Goal: Check status: Check status

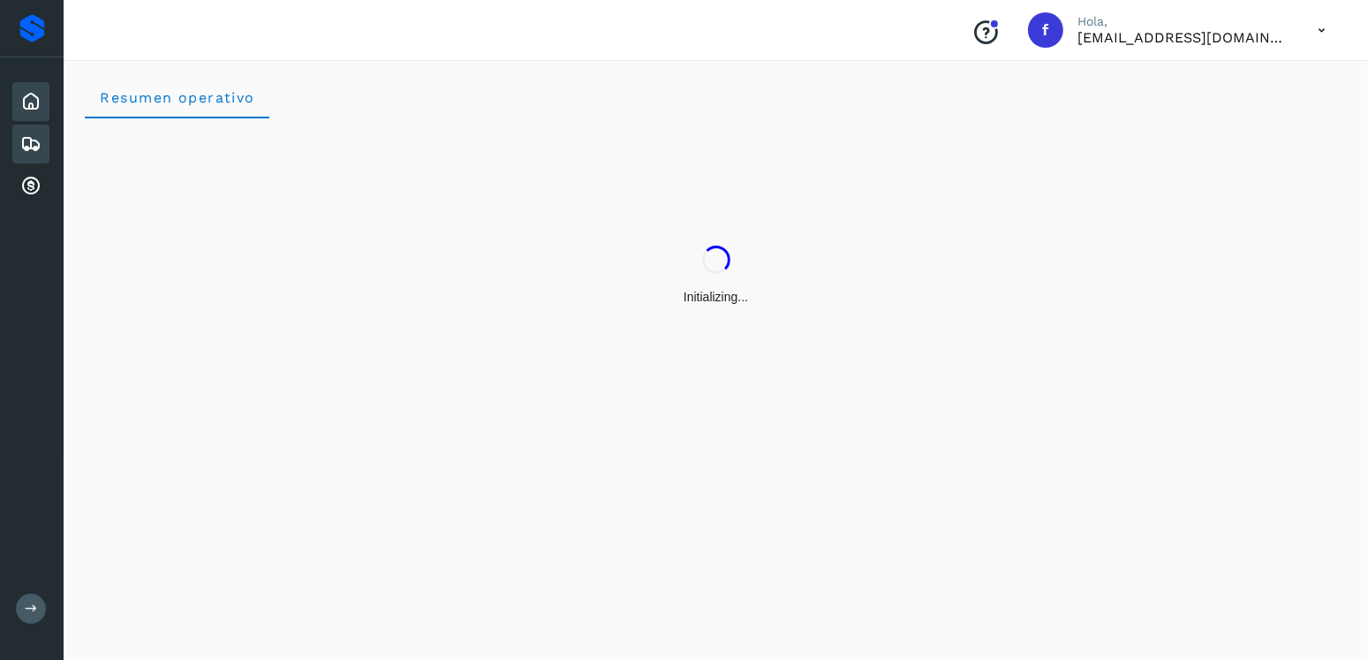
click at [28, 145] on icon at bounding box center [30, 143] width 21 height 21
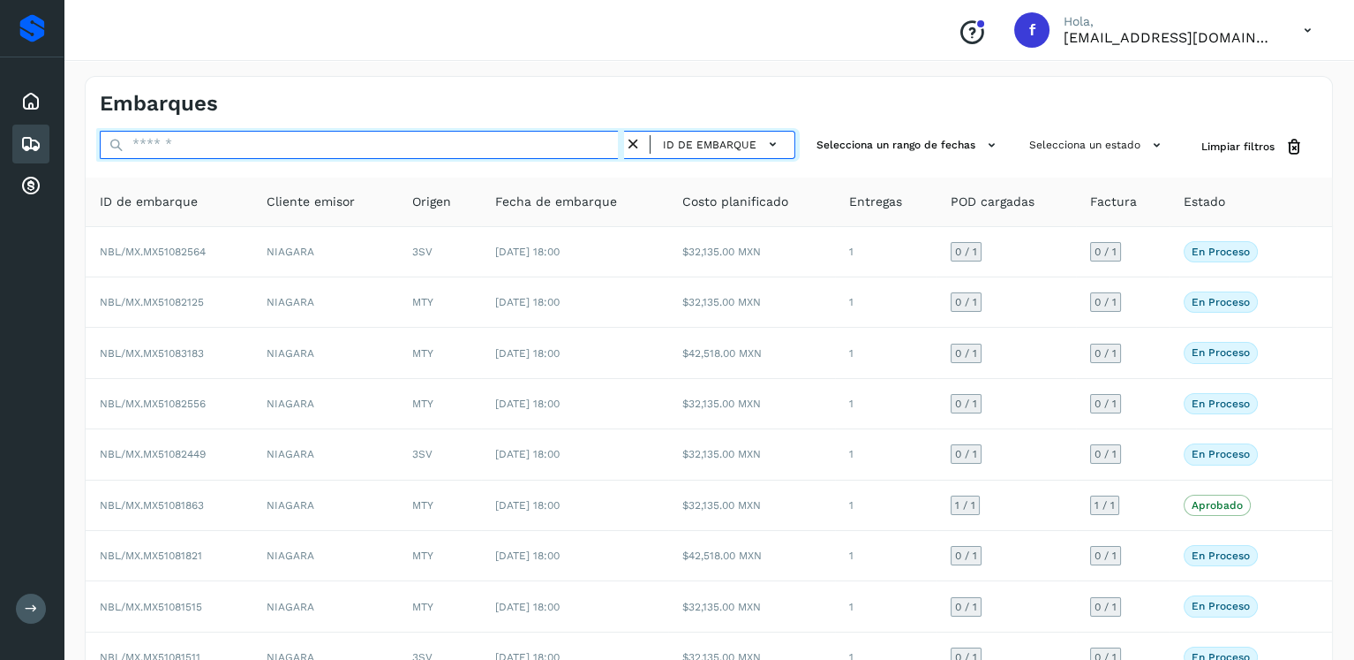
click at [275, 154] on input "text" at bounding box center [362, 145] width 524 height 28
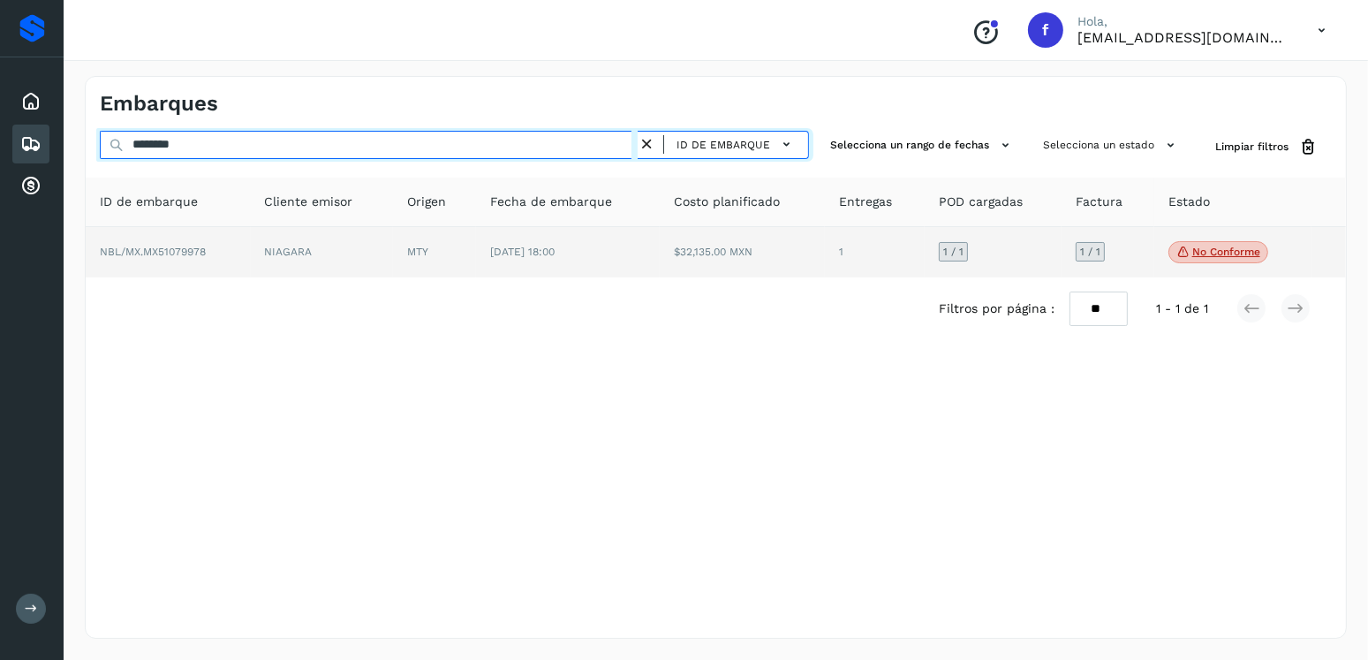
type input "********"
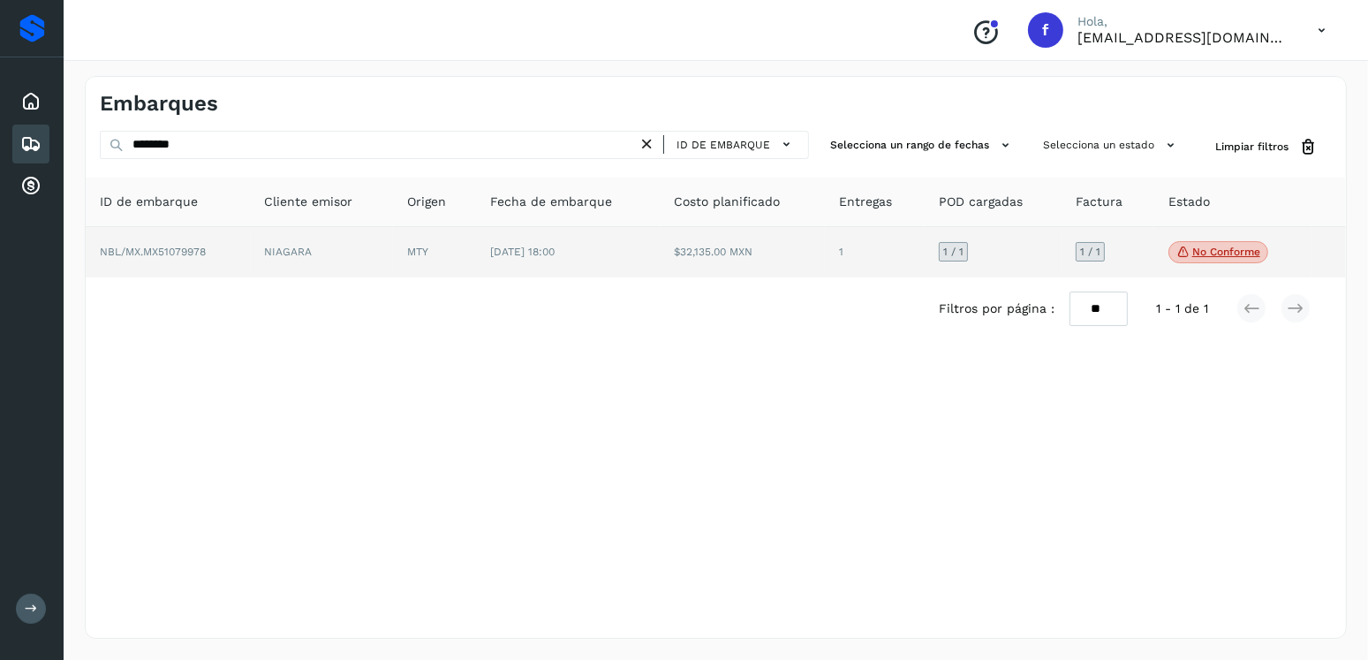
click at [853, 254] on td "1" at bounding box center [875, 252] width 100 height 51
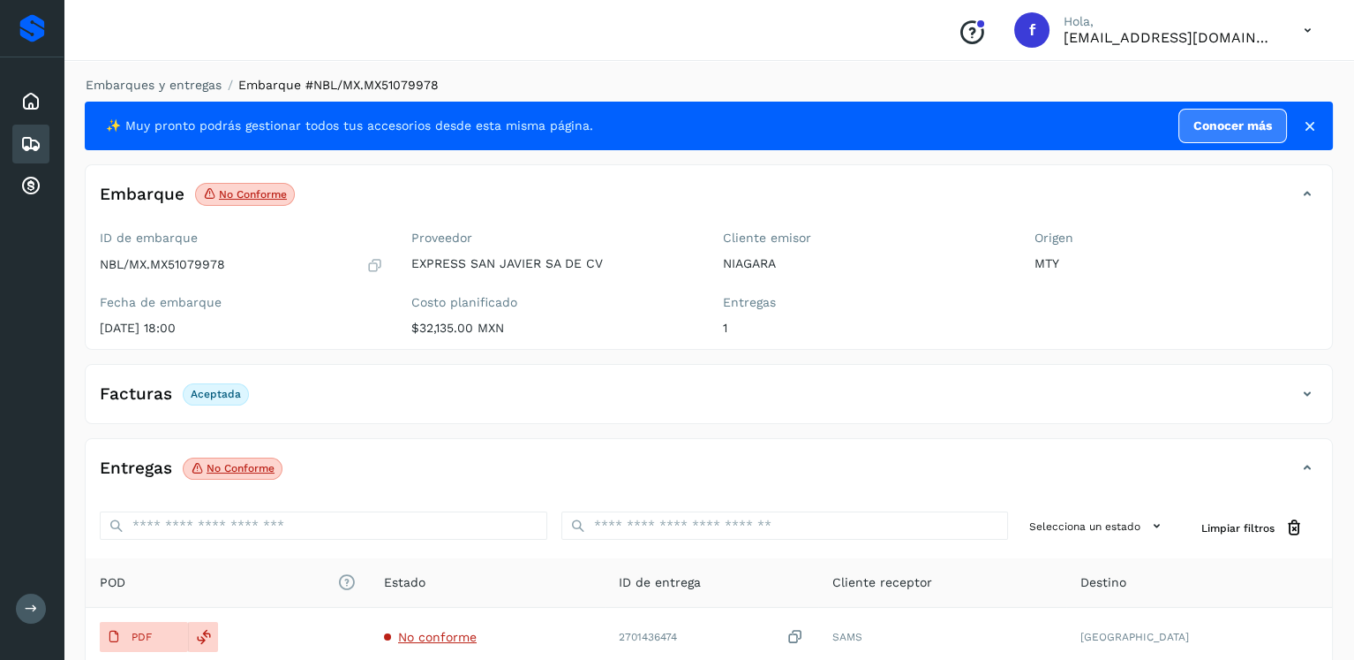
click at [938, 382] on div "Facturas Aceptada" at bounding box center [691, 394] width 1211 height 30
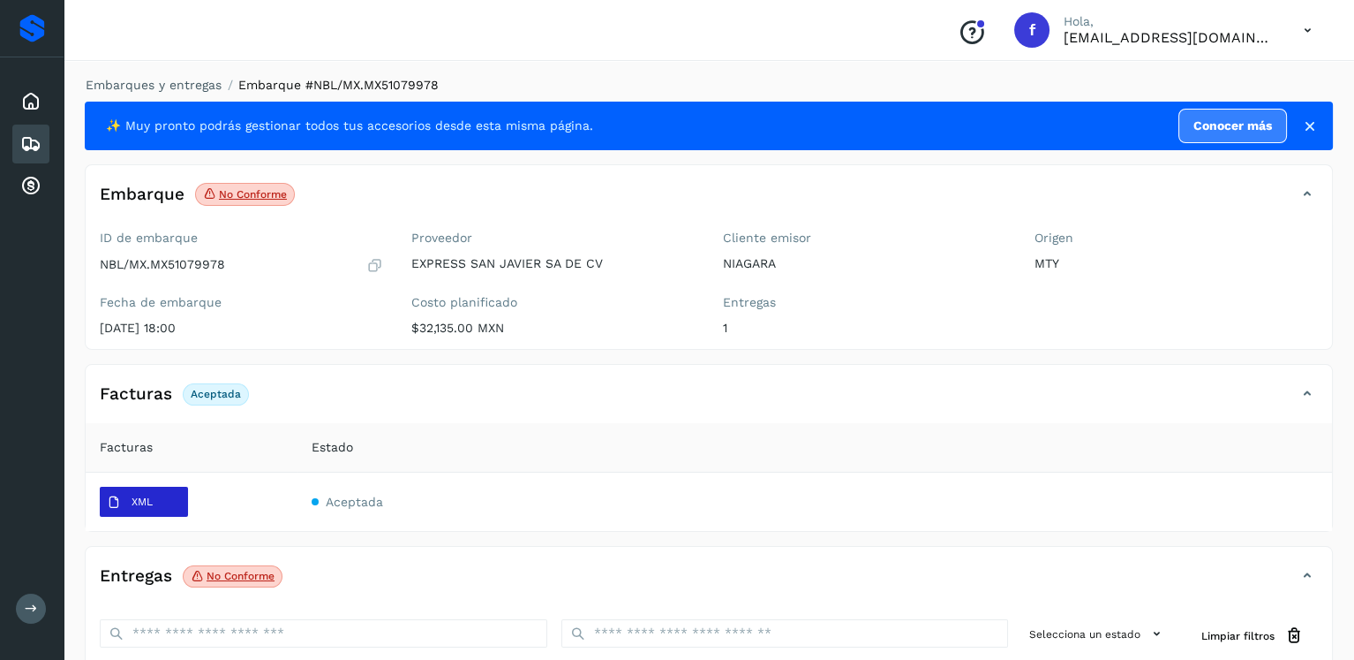
click at [177, 507] on button "XML" at bounding box center [144, 501] width 88 height 30
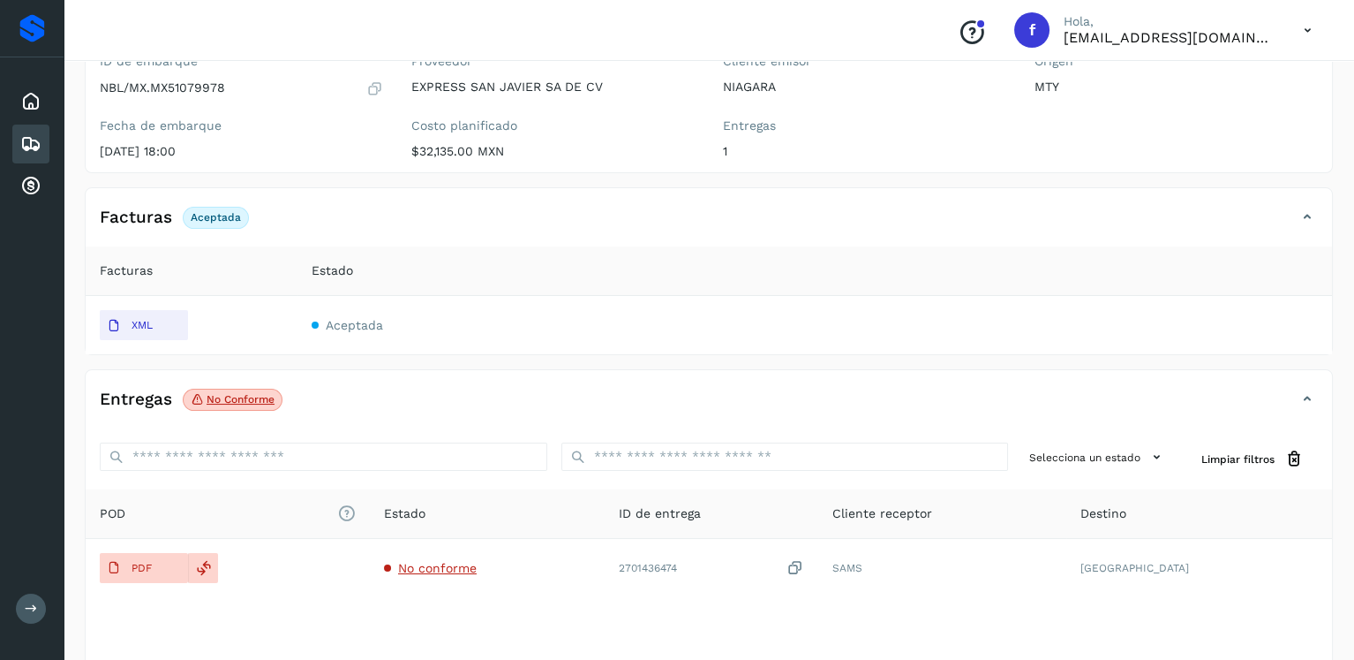
scroll to position [285, 0]
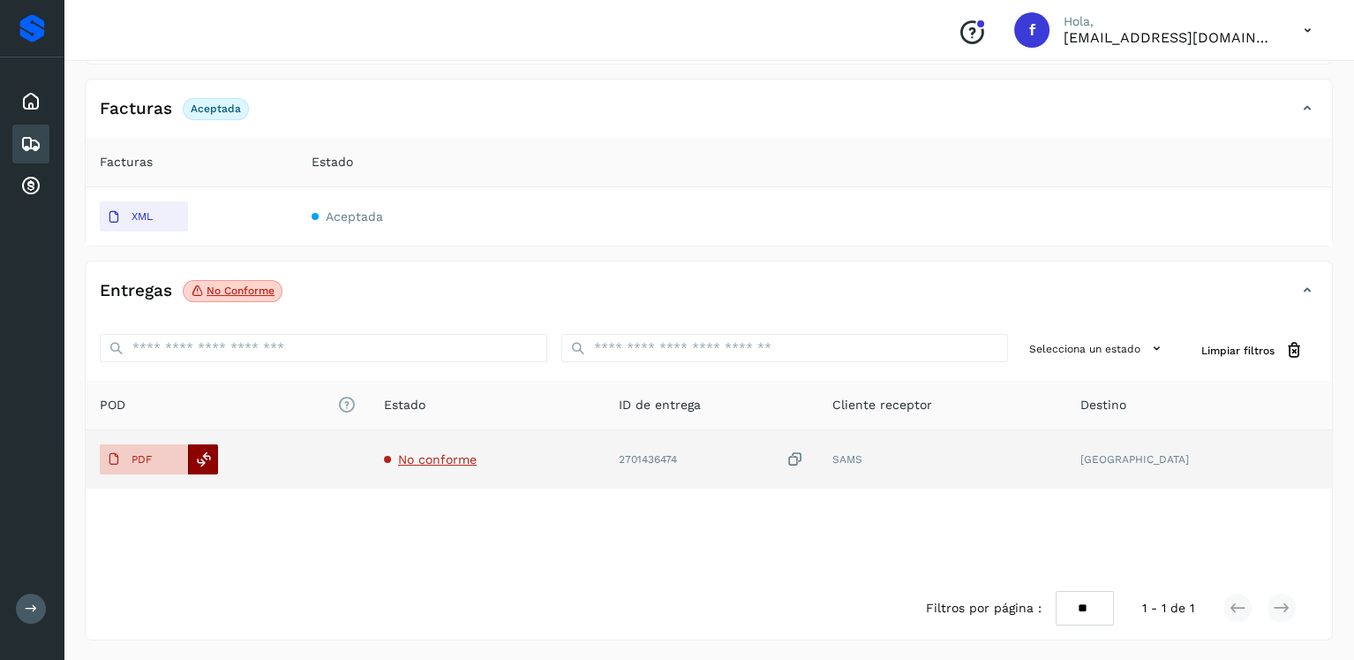
click at [203, 463] on icon at bounding box center [204, 459] width 16 height 16
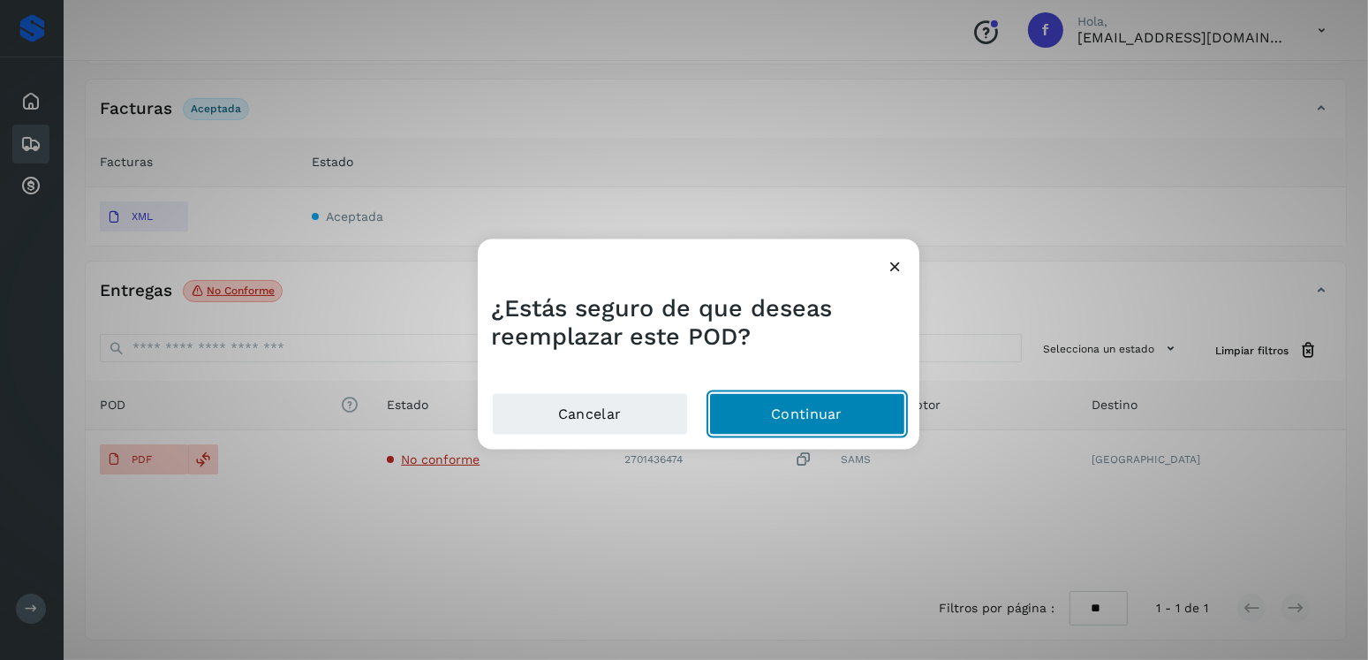
click at [817, 423] on button "Continuar" at bounding box center [807, 414] width 196 height 42
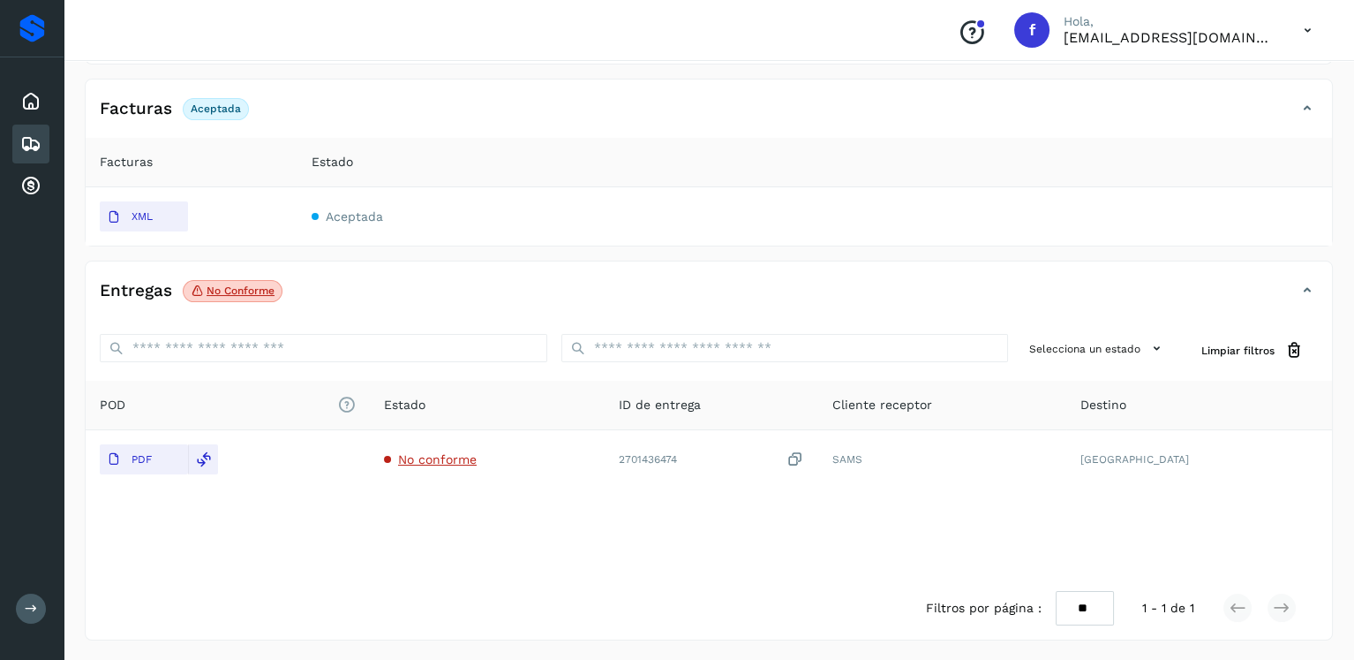
click at [29, 155] on div "Embarques" at bounding box center [30, 143] width 37 height 39
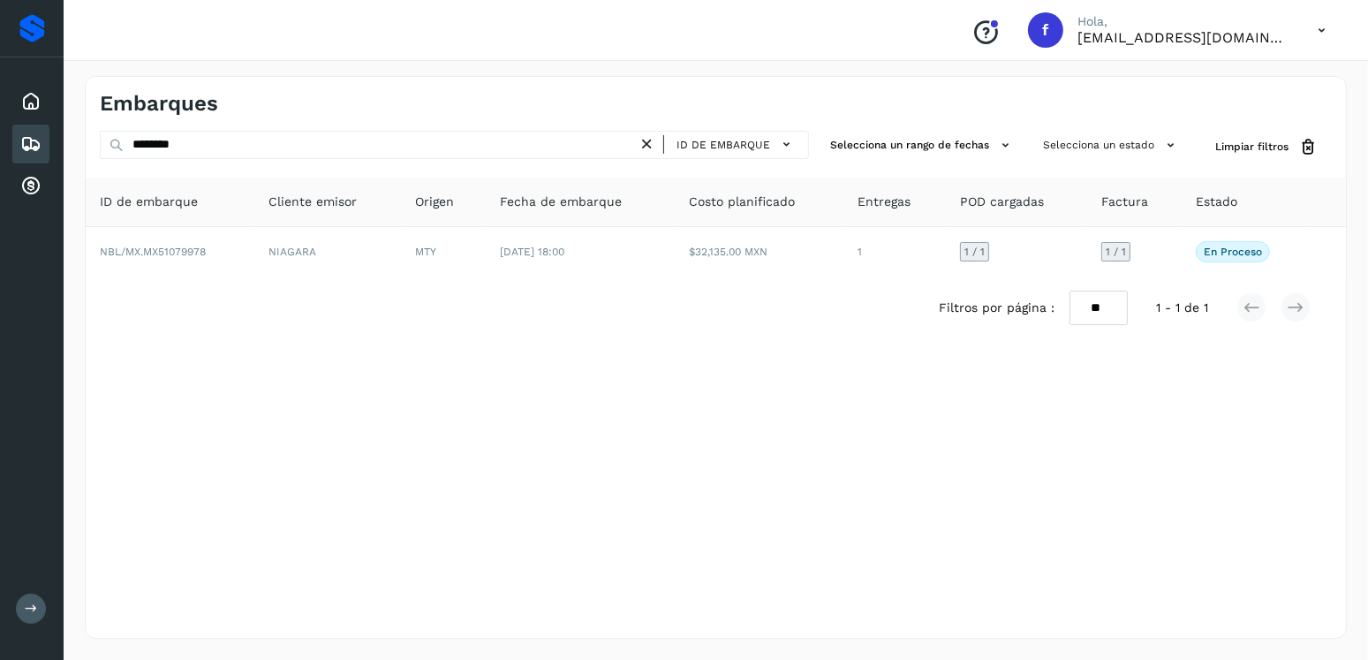
click at [31, 140] on icon at bounding box center [30, 143] width 21 height 21
click at [1080, 134] on button "Selecciona un estado" at bounding box center [1111, 145] width 151 height 29
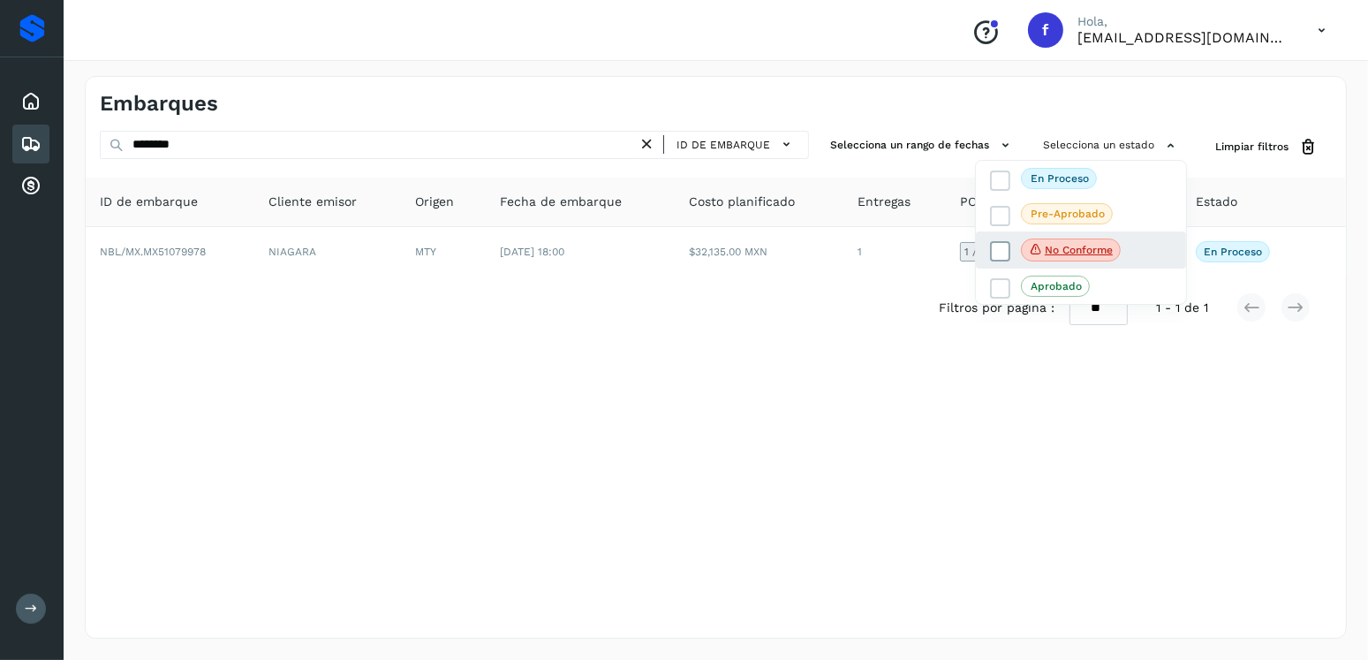
click at [996, 238] on label "No conforme" at bounding box center [1055, 249] width 131 height 23
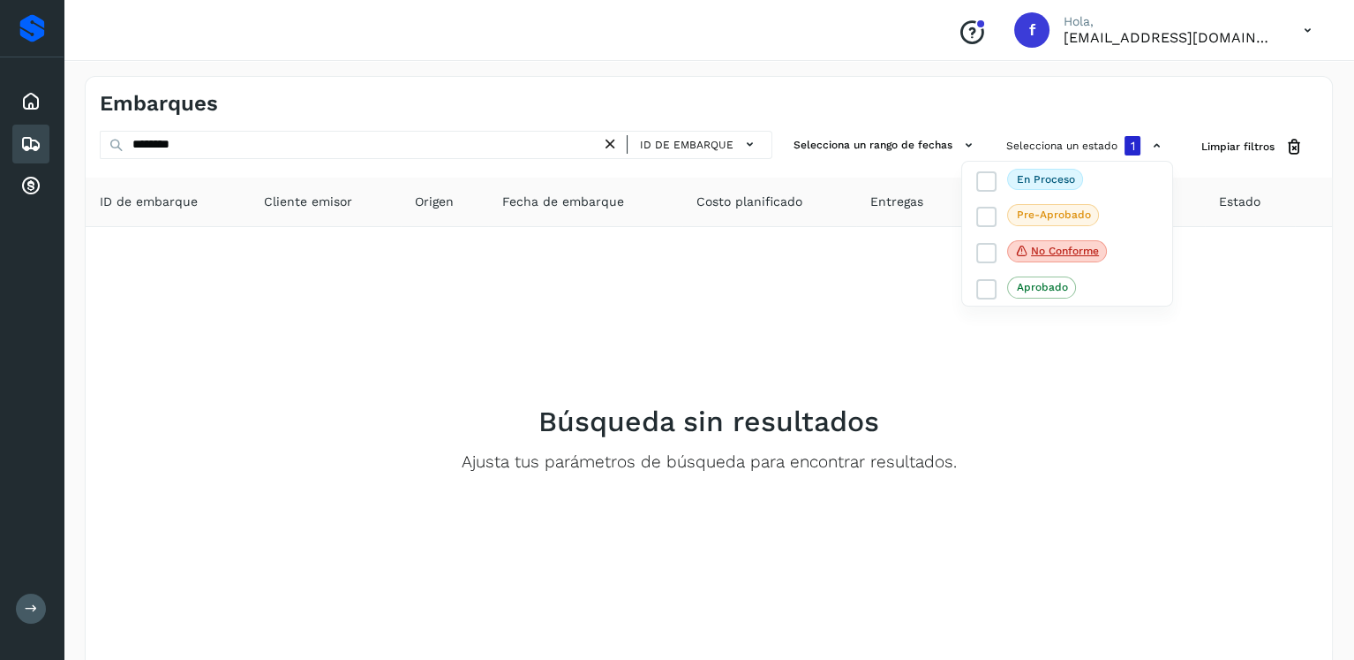
click at [822, 432] on div at bounding box center [677, 330] width 1354 height 660
click at [617, 144] on icon at bounding box center [610, 144] width 19 height 19
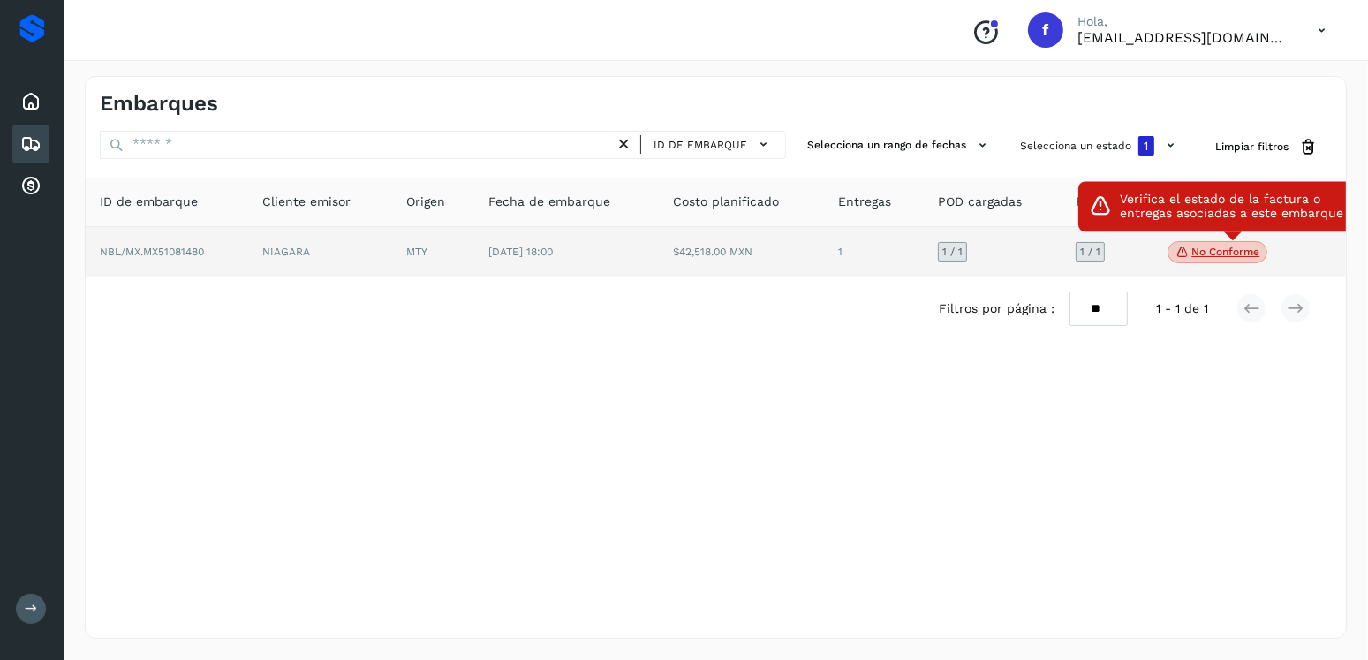
click at [1219, 241] on span "No conforme" at bounding box center [1217, 252] width 100 height 23
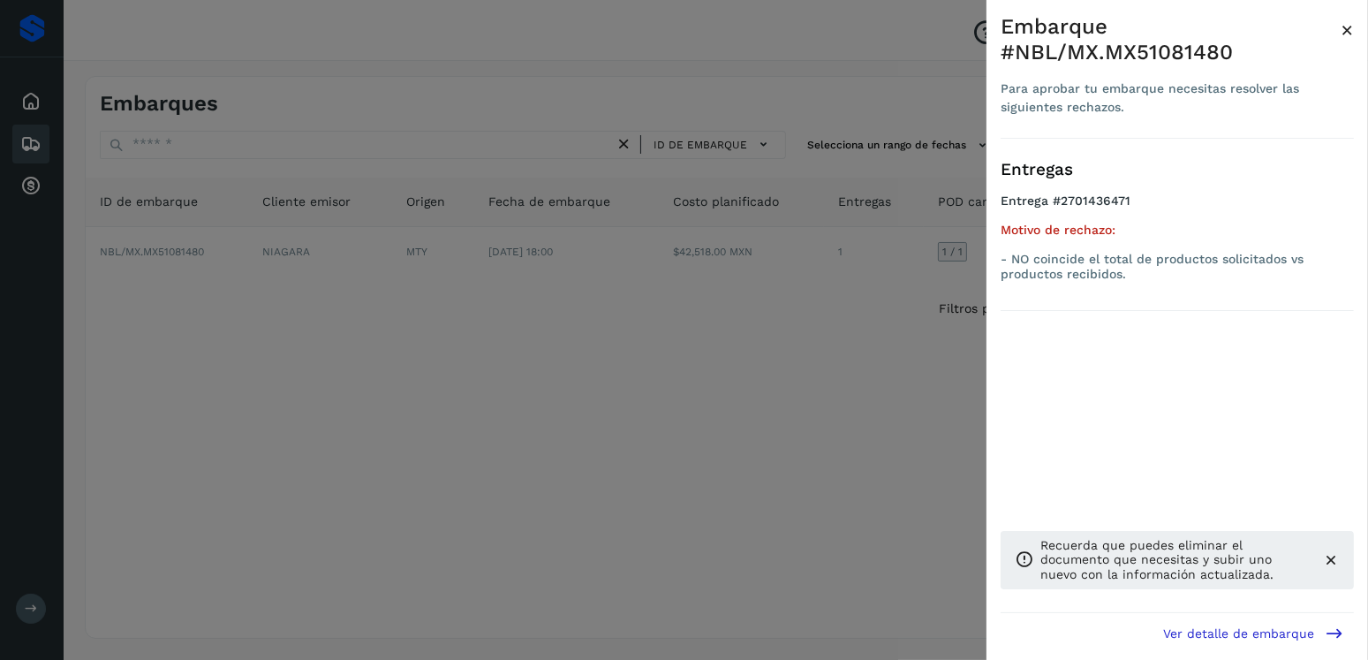
click at [627, 331] on div at bounding box center [684, 330] width 1368 height 660
